Goal: Information Seeking & Learning: Learn about a topic

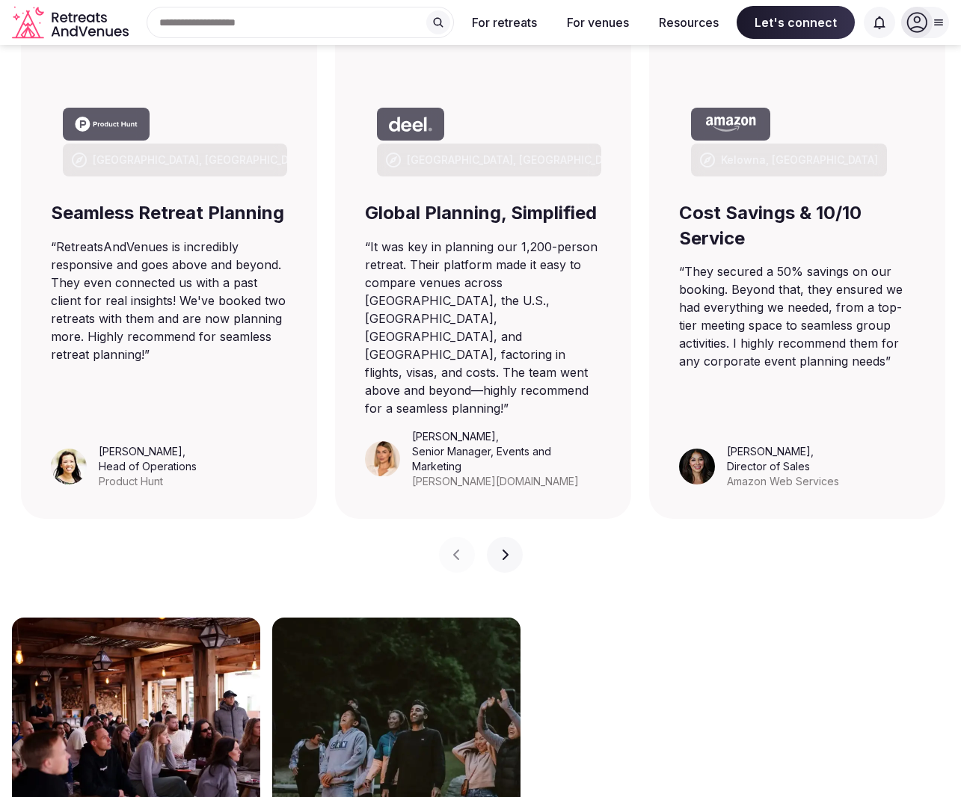
scroll to position [897, 0]
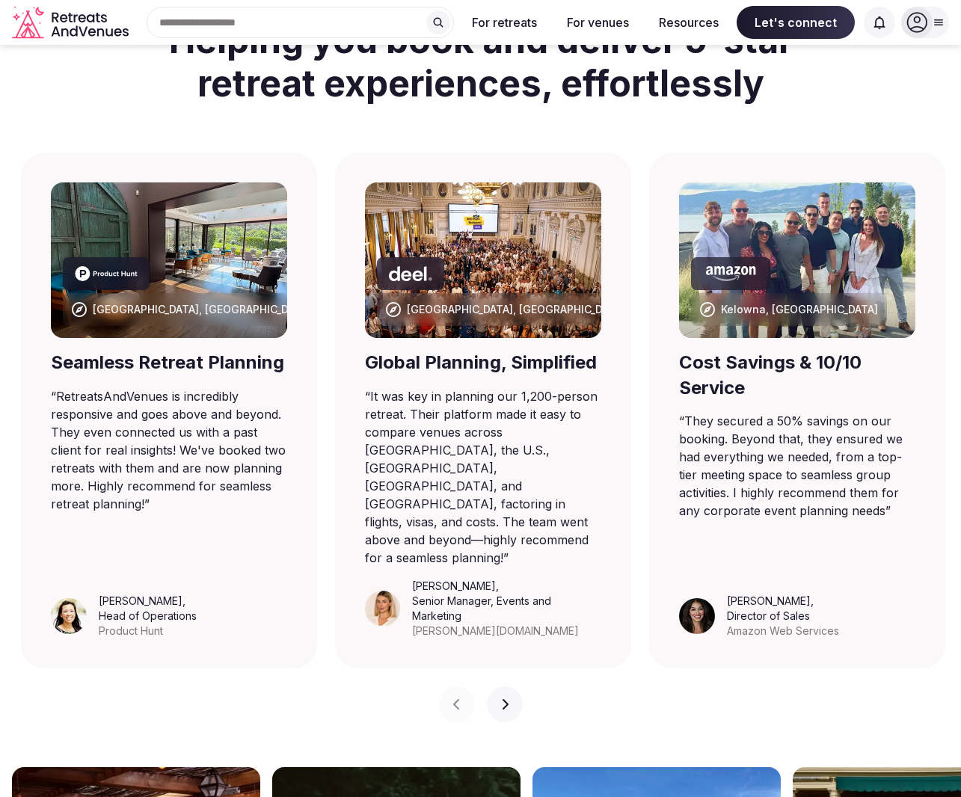
click at [501, 687] on button "Next slide" at bounding box center [505, 705] width 36 height 36
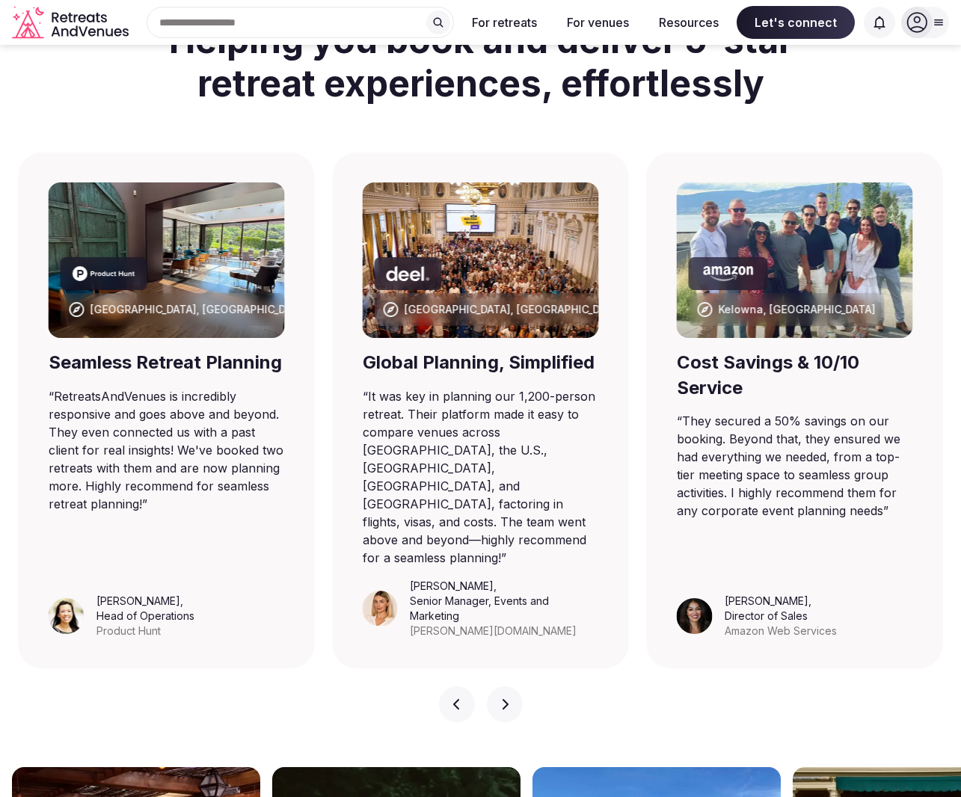
click at [505, 698] on icon "button" at bounding box center [505, 704] width 12 height 12
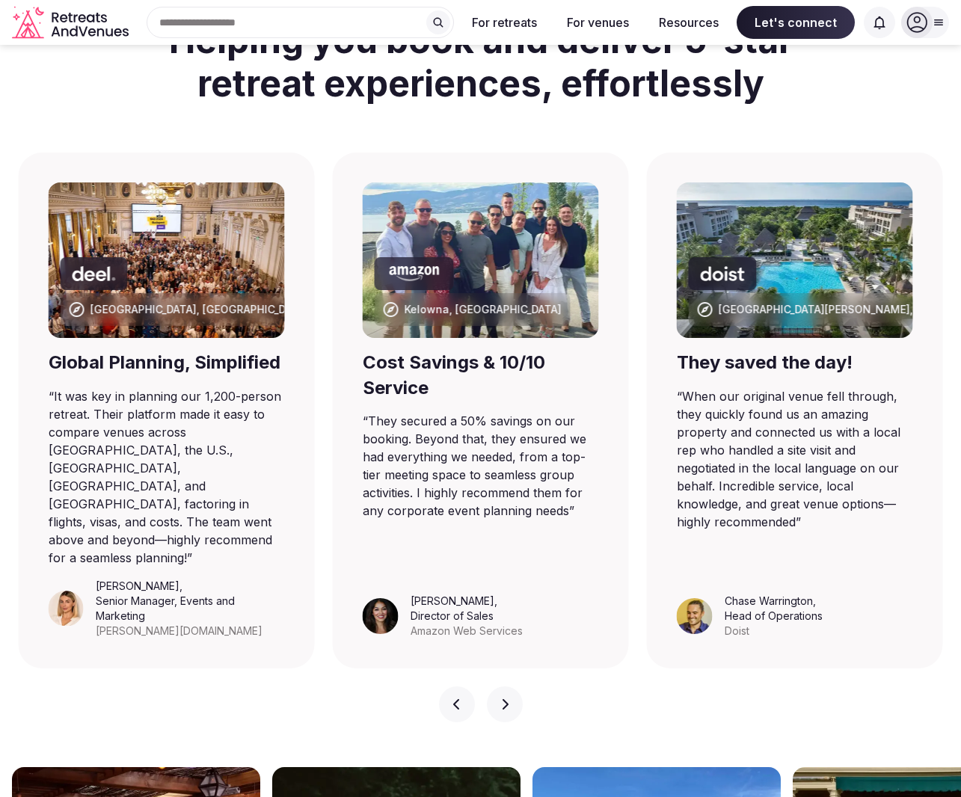
click at [512, 687] on button "Next slide" at bounding box center [505, 705] width 36 height 36
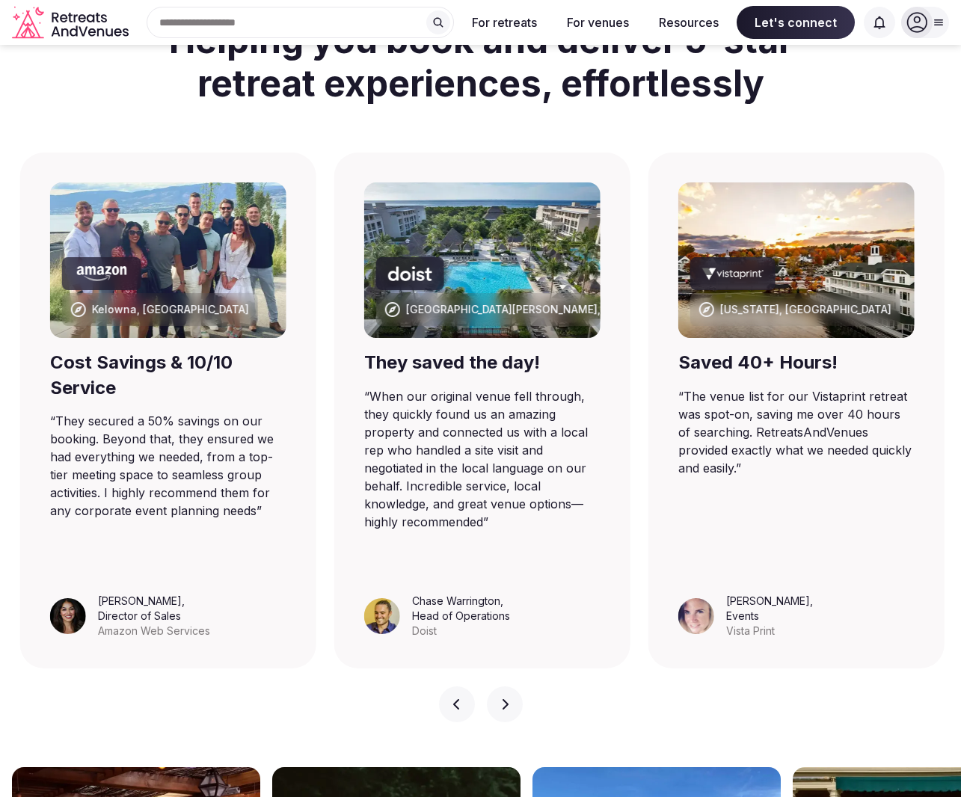
click at [512, 687] on button "Next slide" at bounding box center [505, 705] width 36 height 36
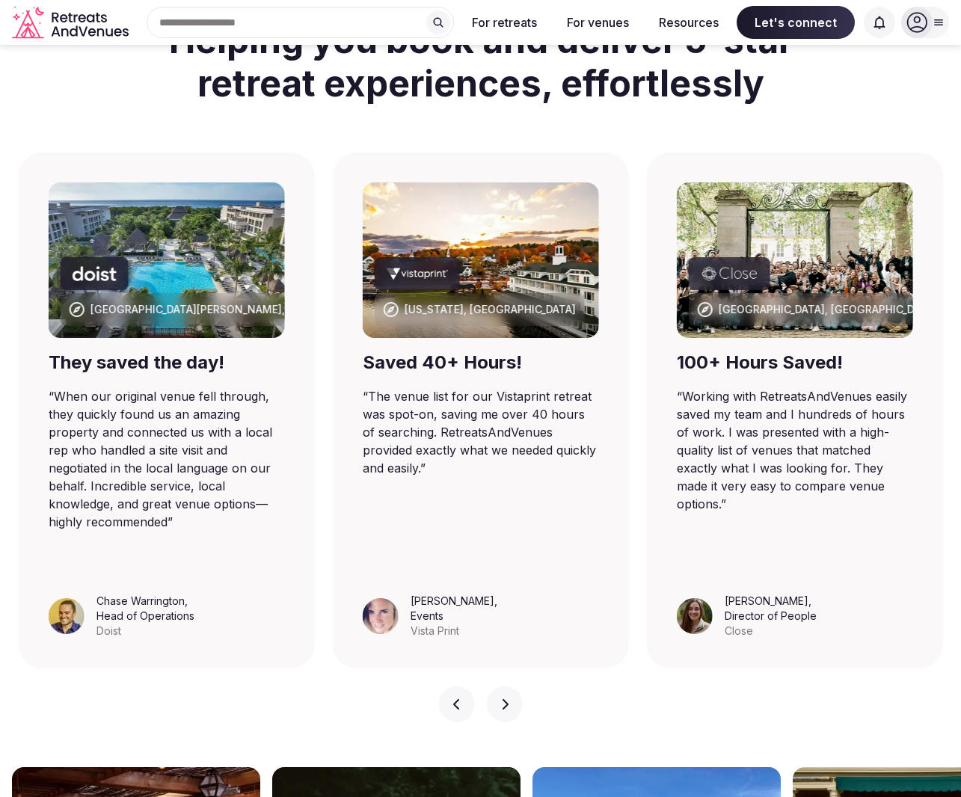
click at [512, 687] on button "Next slide" at bounding box center [505, 705] width 36 height 36
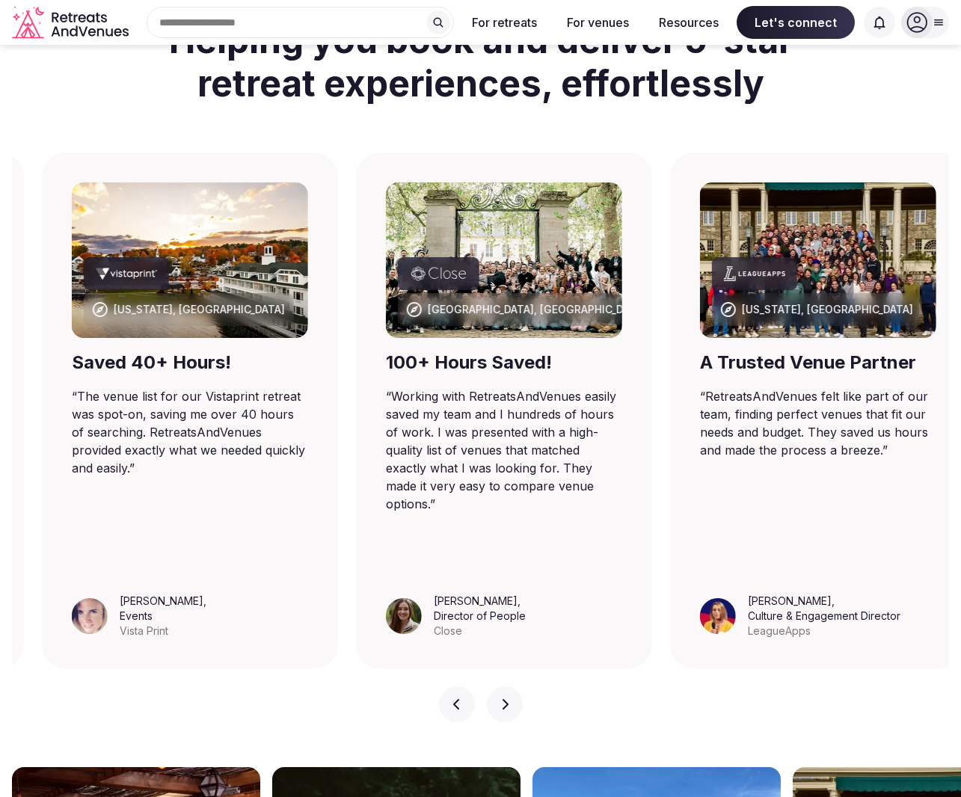
click at [512, 687] on button "Next slide" at bounding box center [505, 705] width 36 height 36
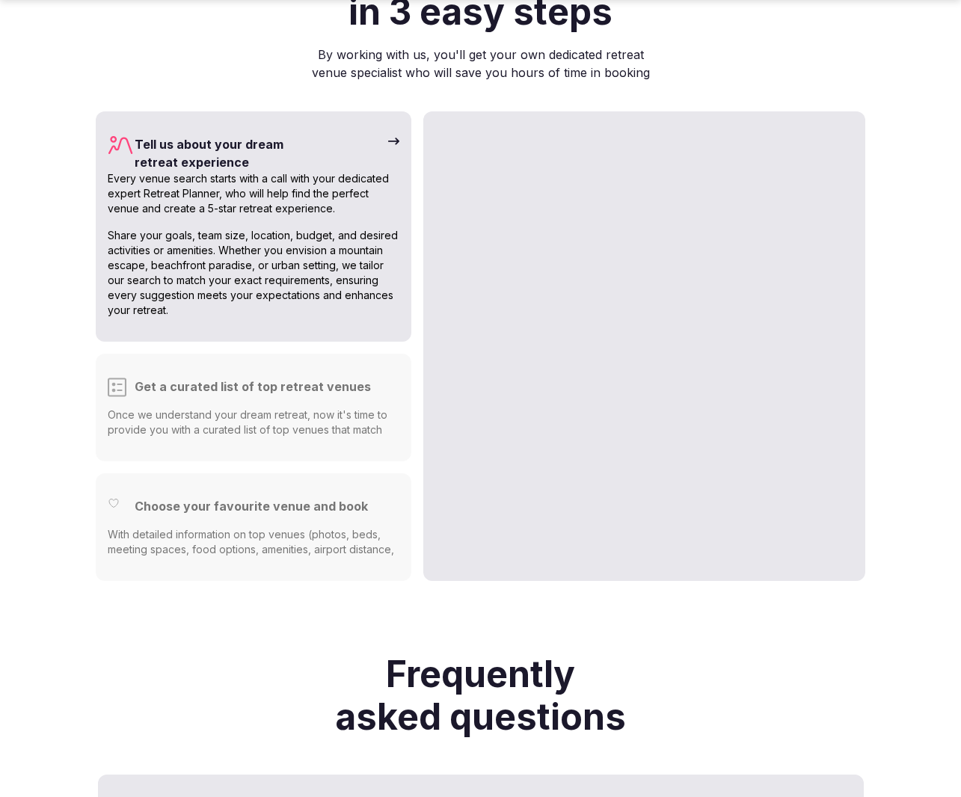
scroll to position [4038, 0]
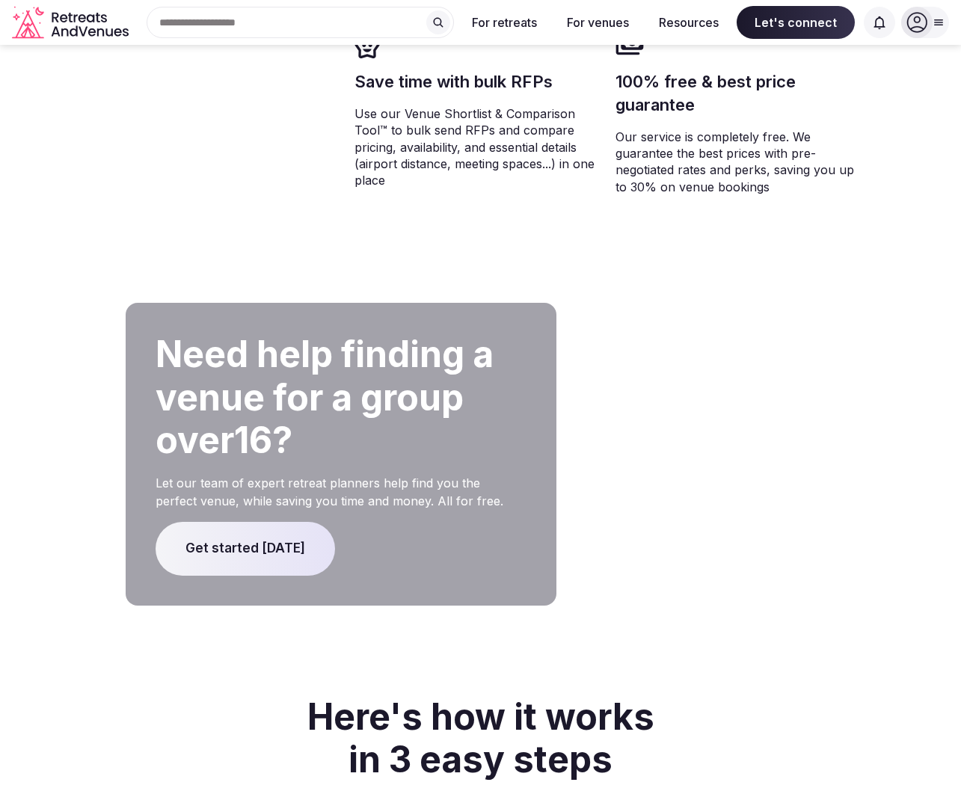
scroll to position [2692, 0]
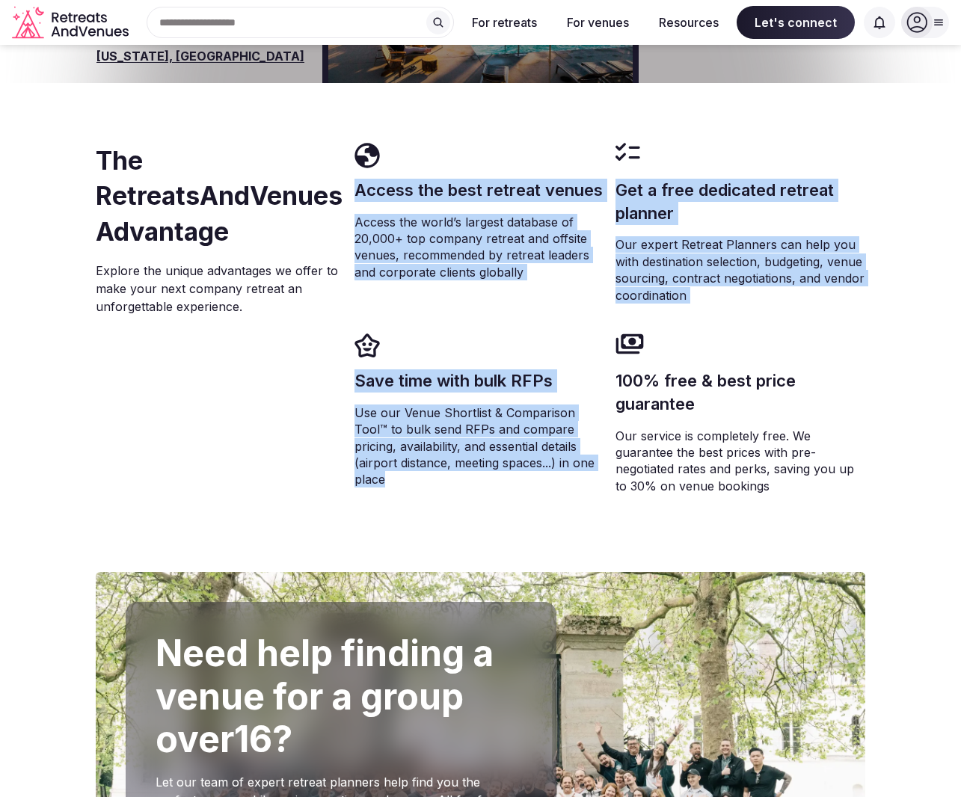
drag, startPoint x: 357, startPoint y: 143, endPoint x: 537, endPoint y: 442, distance: 349.2
click at [537, 442] on div "Access the best retreat venues Access the world’s largest database of 20,000+ t…" at bounding box center [609, 327] width 511 height 369
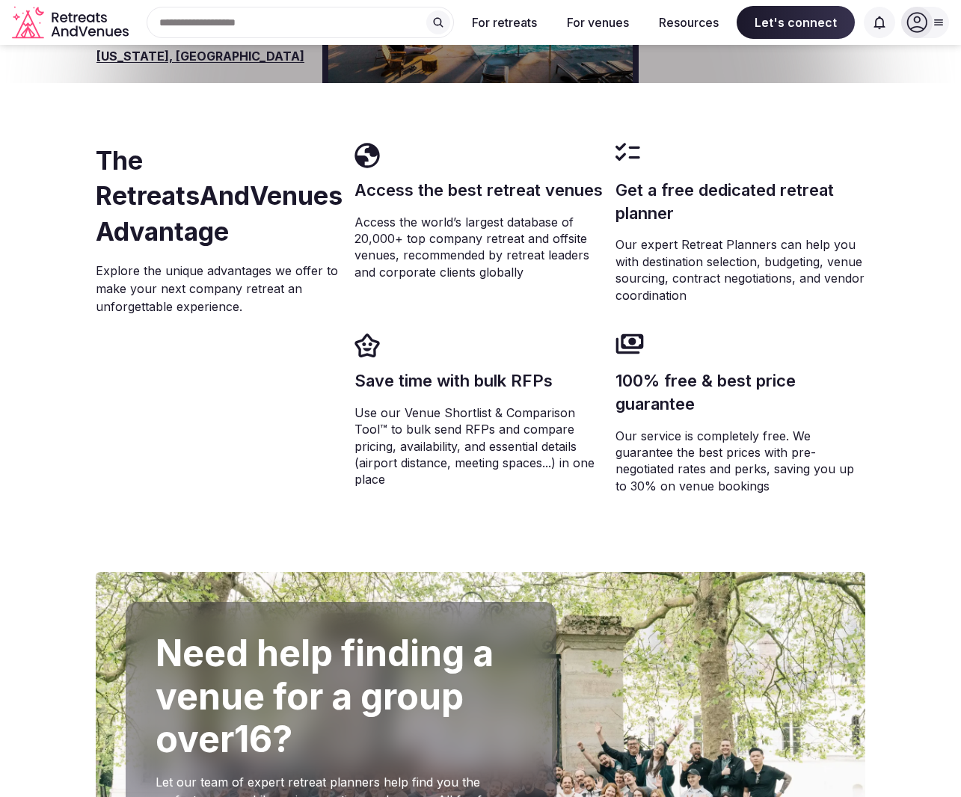
drag, startPoint x: 537, startPoint y: 442, endPoint x: 189, endPoint y: 334, distance: 364.0
click at [189, 334] on div "The RetreatsAndVenues Advantage Explore the unique advantages we offer to make …" at bounding box center [222, 327] width 253 height 369
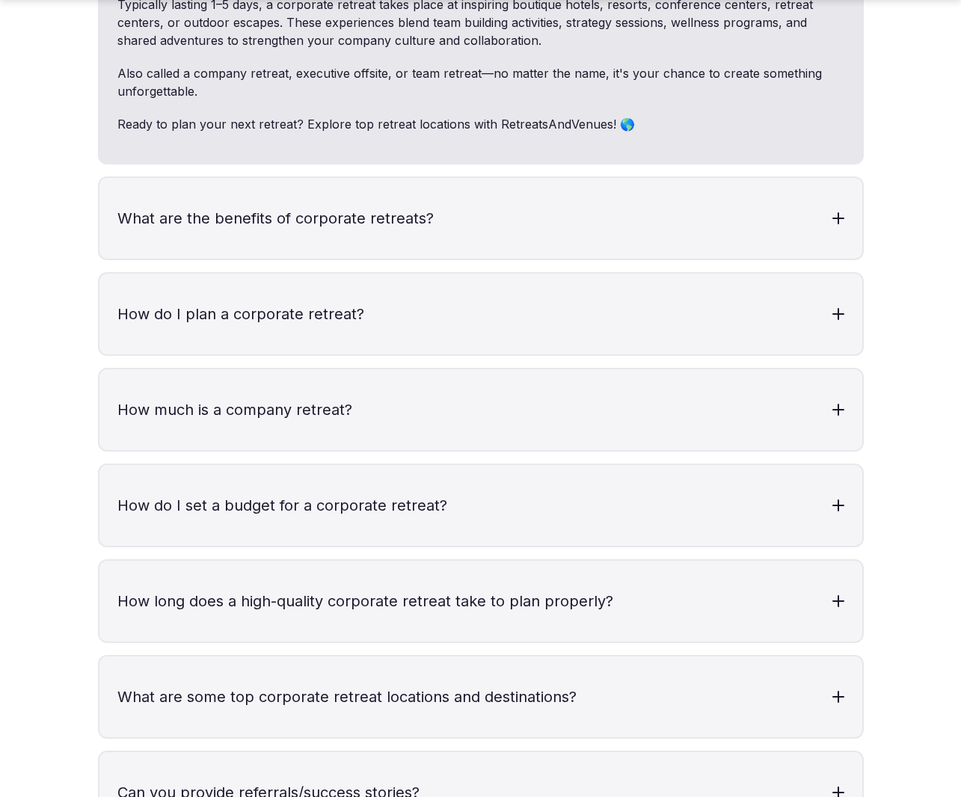
scroll to position [5085, 0]
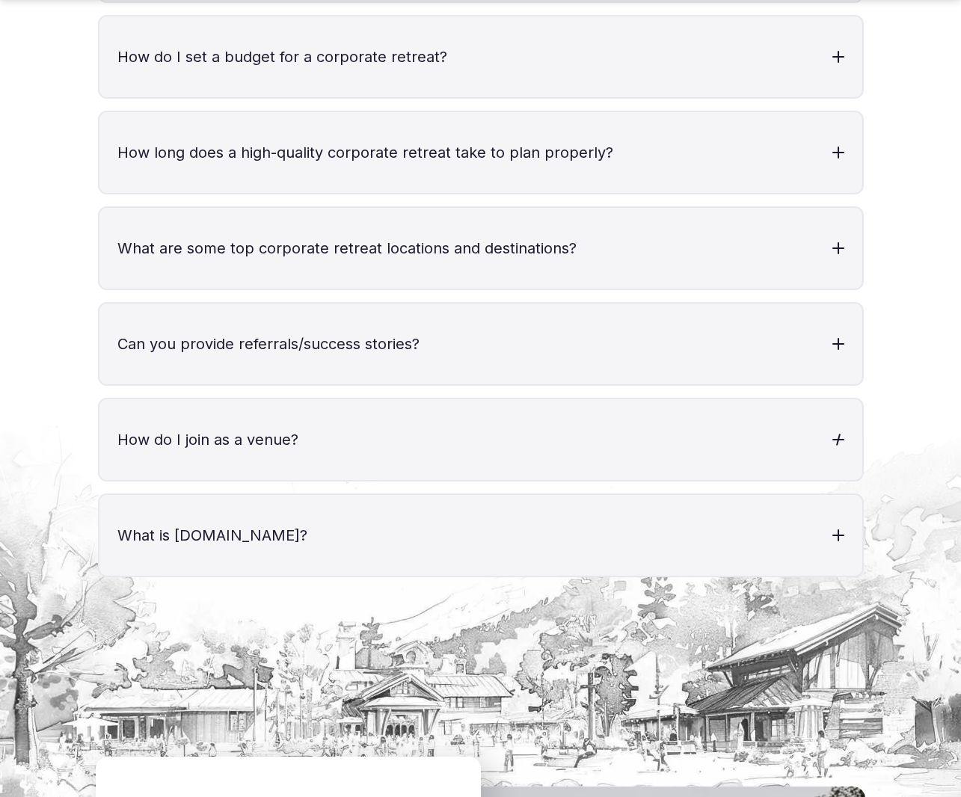
click at [289, 399] on h3 "How do I join as a venue?" at bounding box center [480, 439] width 763 height 81
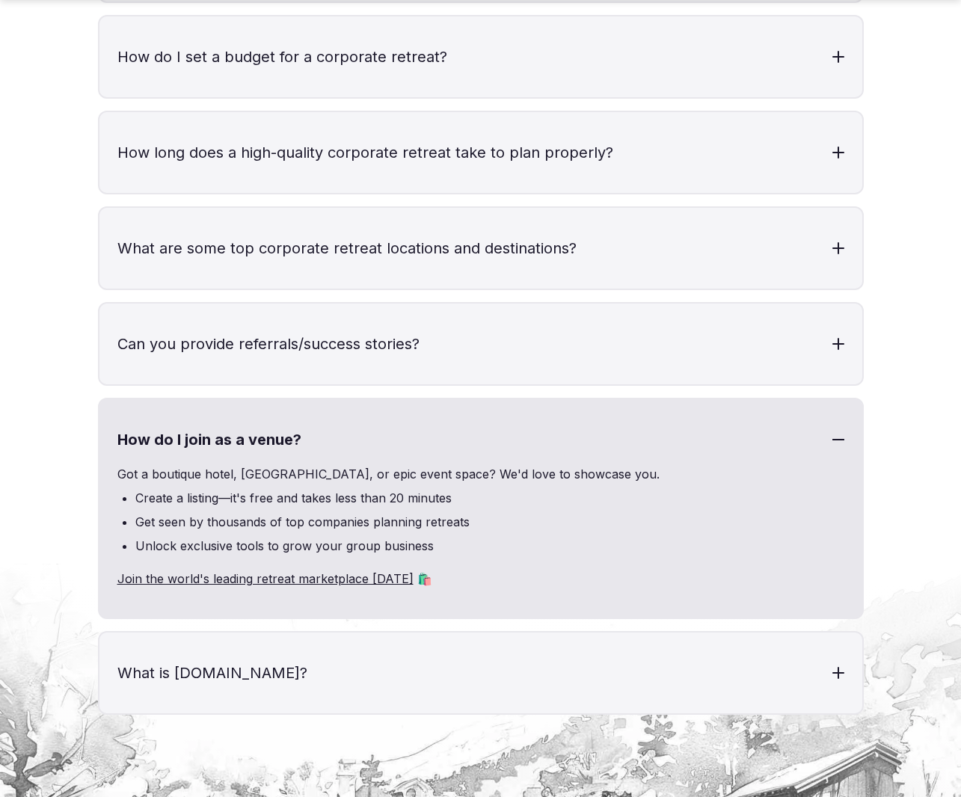
click at [289, 399] on h3 "How do I join as a venue?" at bounding box center [480, 439] width 763 height 81
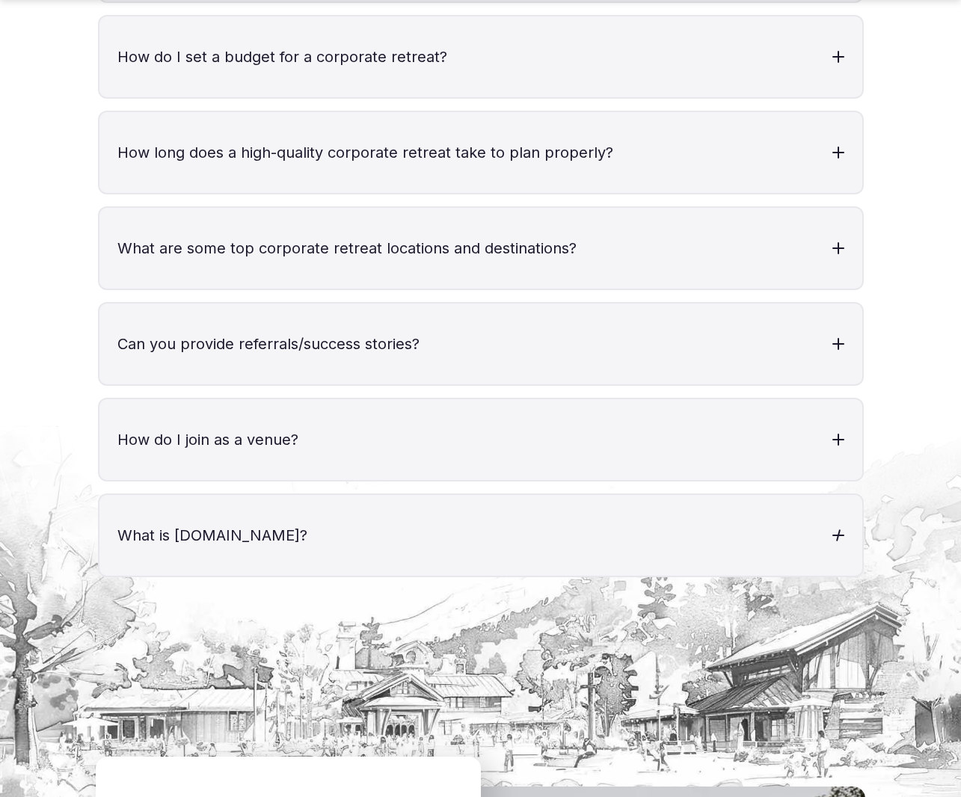
click at [301, 495] on h3 "What is [DOMAIN_NAME]?" at bounding box center [480, 535] width 763 height 81
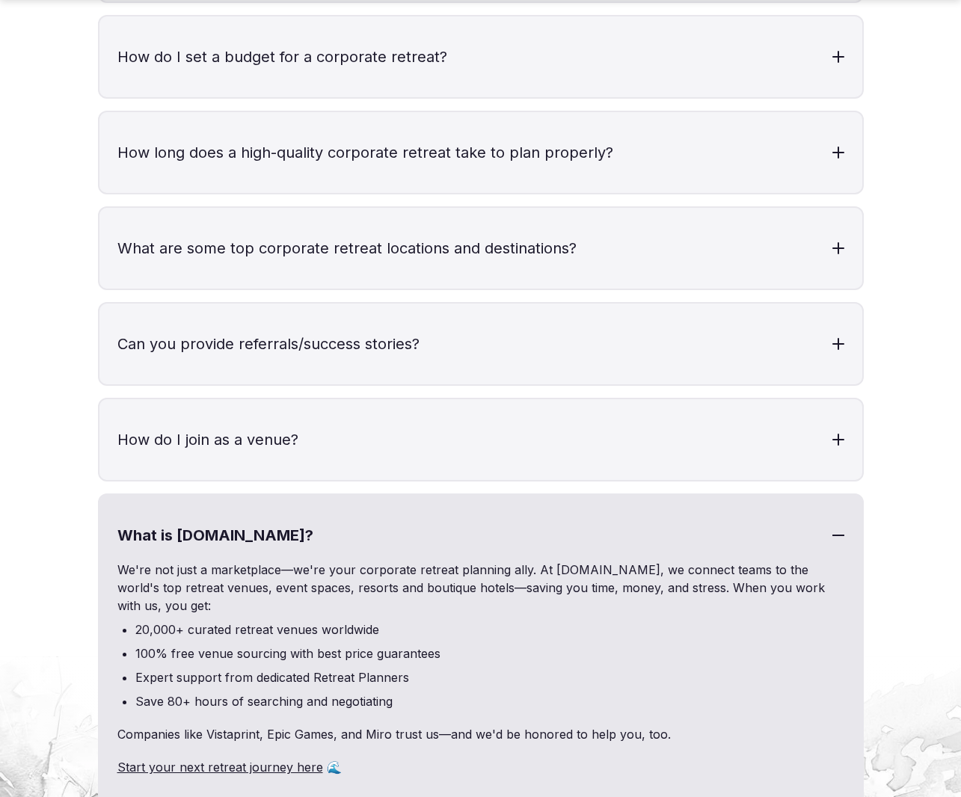
click at [301, 495] on h3 "What is [DOMAIN_NAME]?" at bounding box center [480, 535] width 763 height 81
